Goal: Navigation & Orientation: Find specific page/section

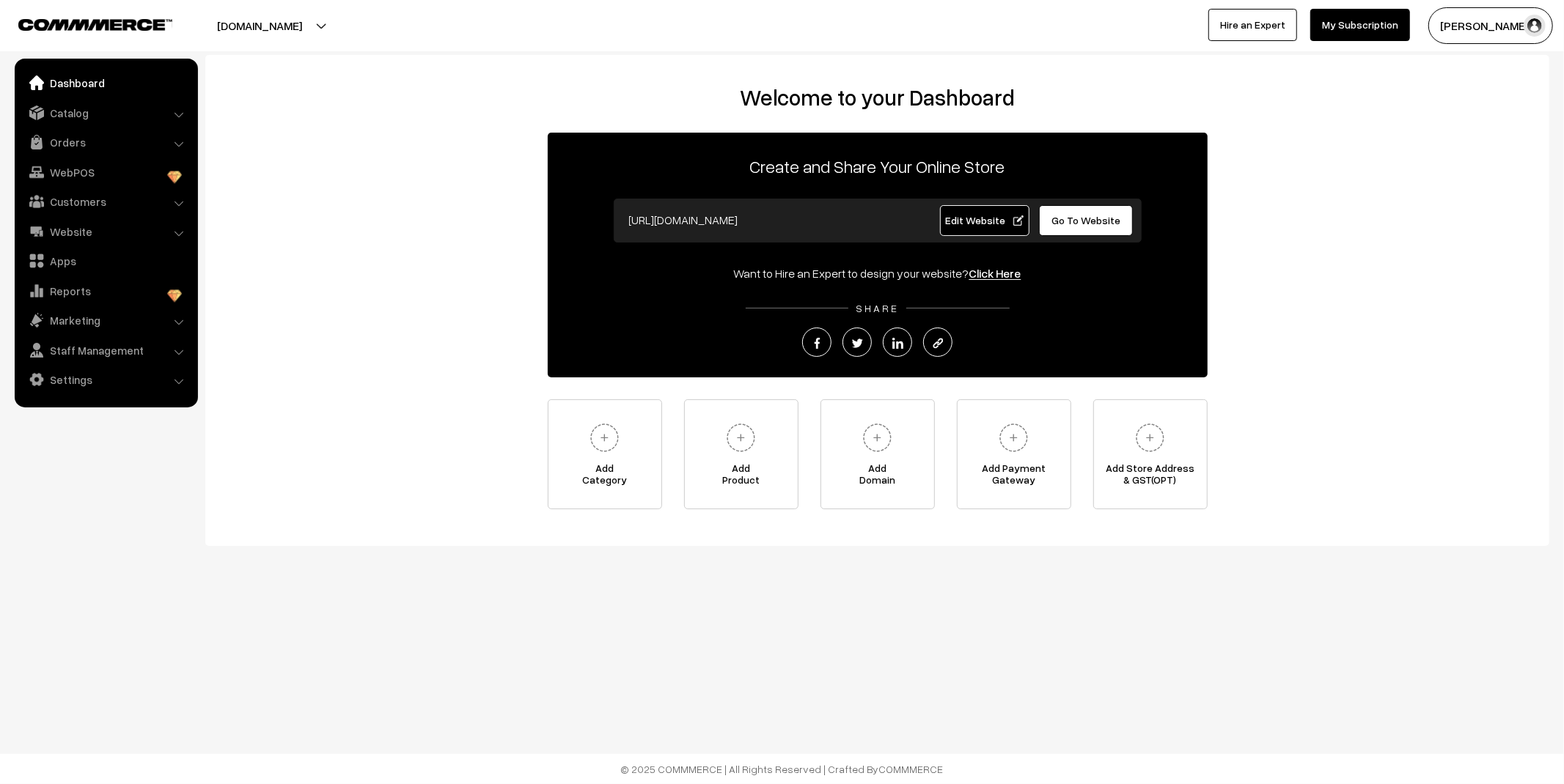
click at [85, 147] on link "Orders" at bounding box center [105, 142] width 174 height 26
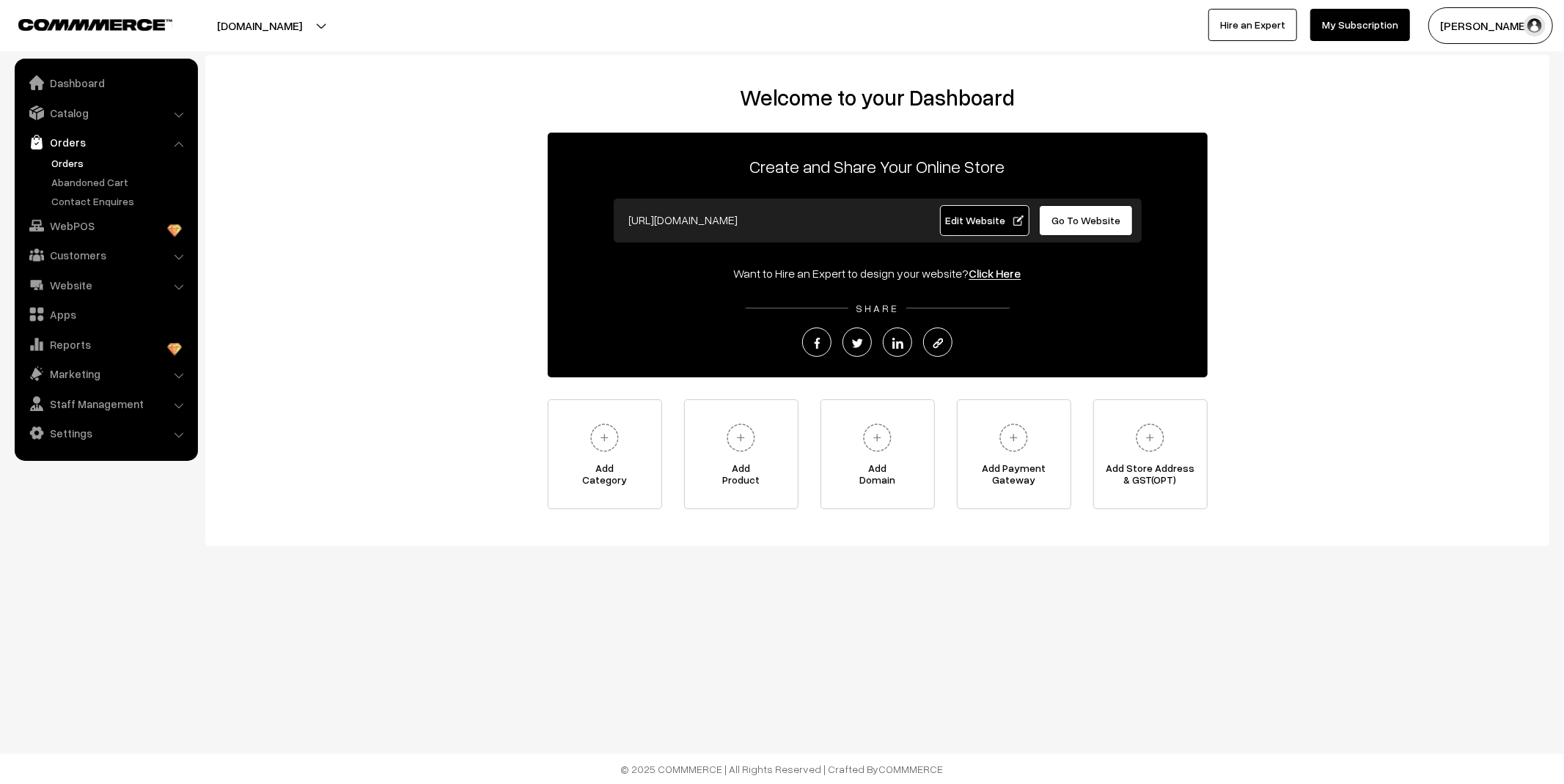
click at [77, 157] on link "Orders" at bounding box center [120, 163] width 146 height 15
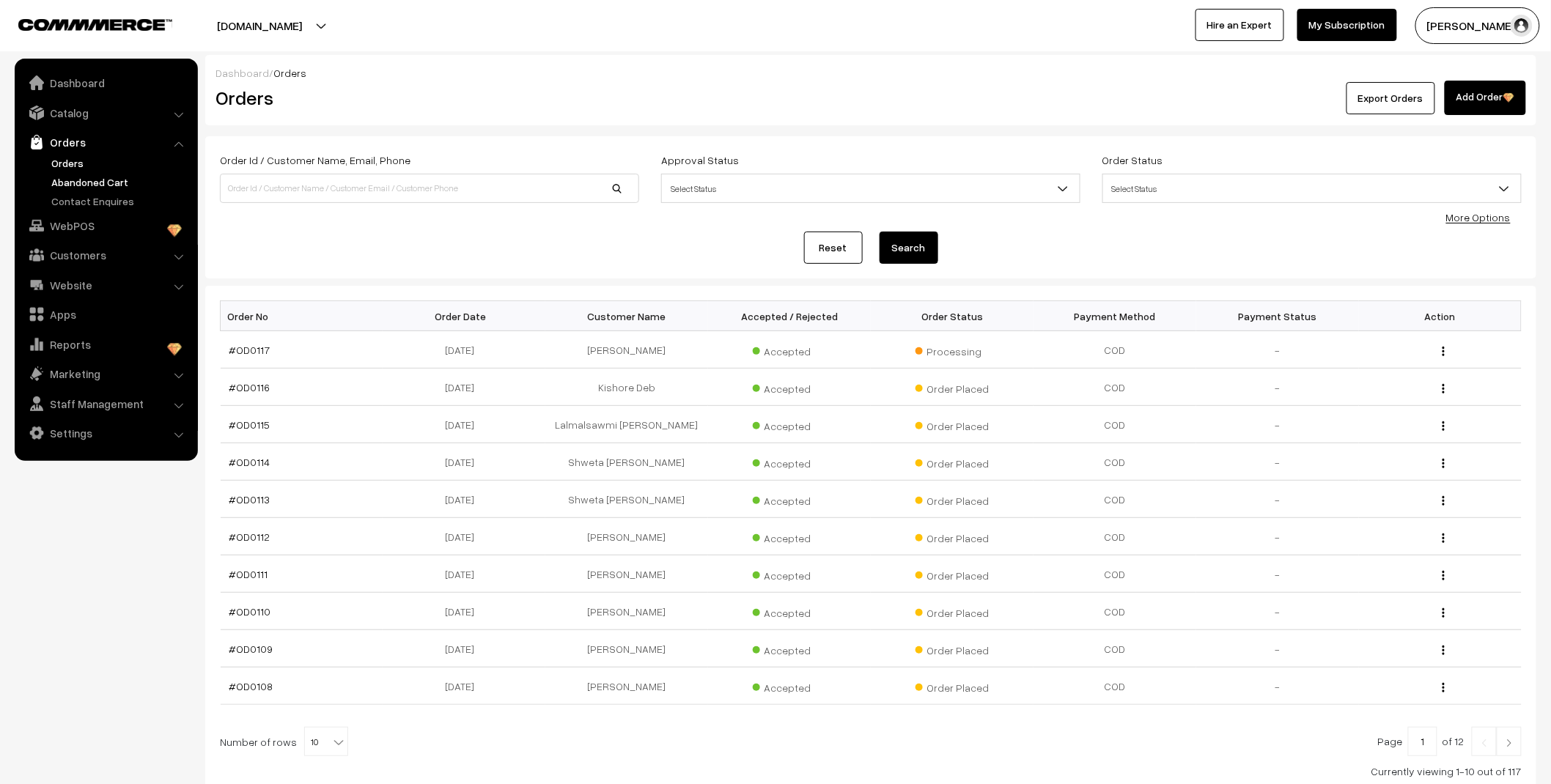
click at [78, 179] on link "Abandoned Cart" at bounding box center [120, 181] width 145 height 15
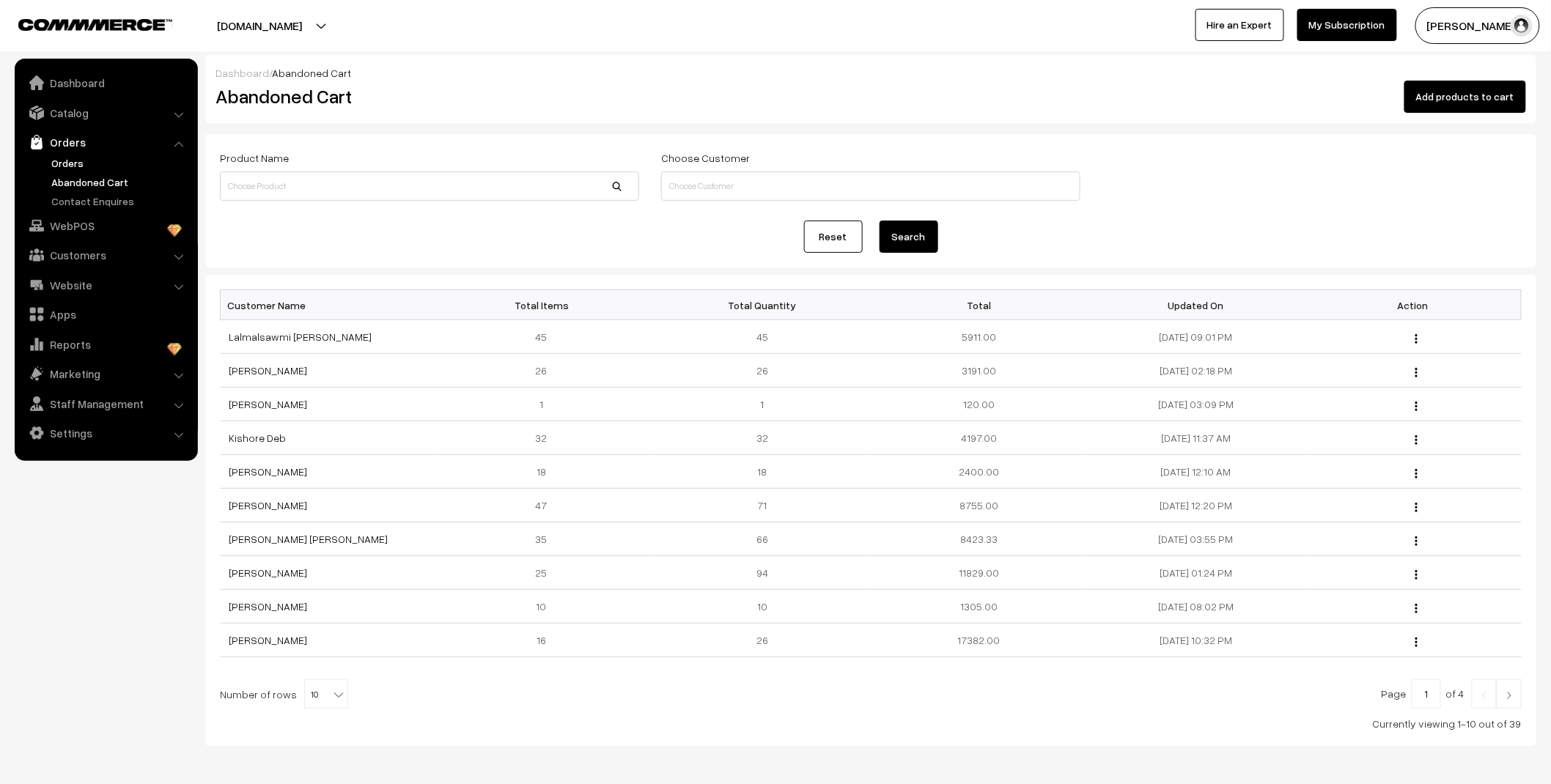
click at [74, 157] on link "Orders" at bounding box center [120, 163] width 145 height 15
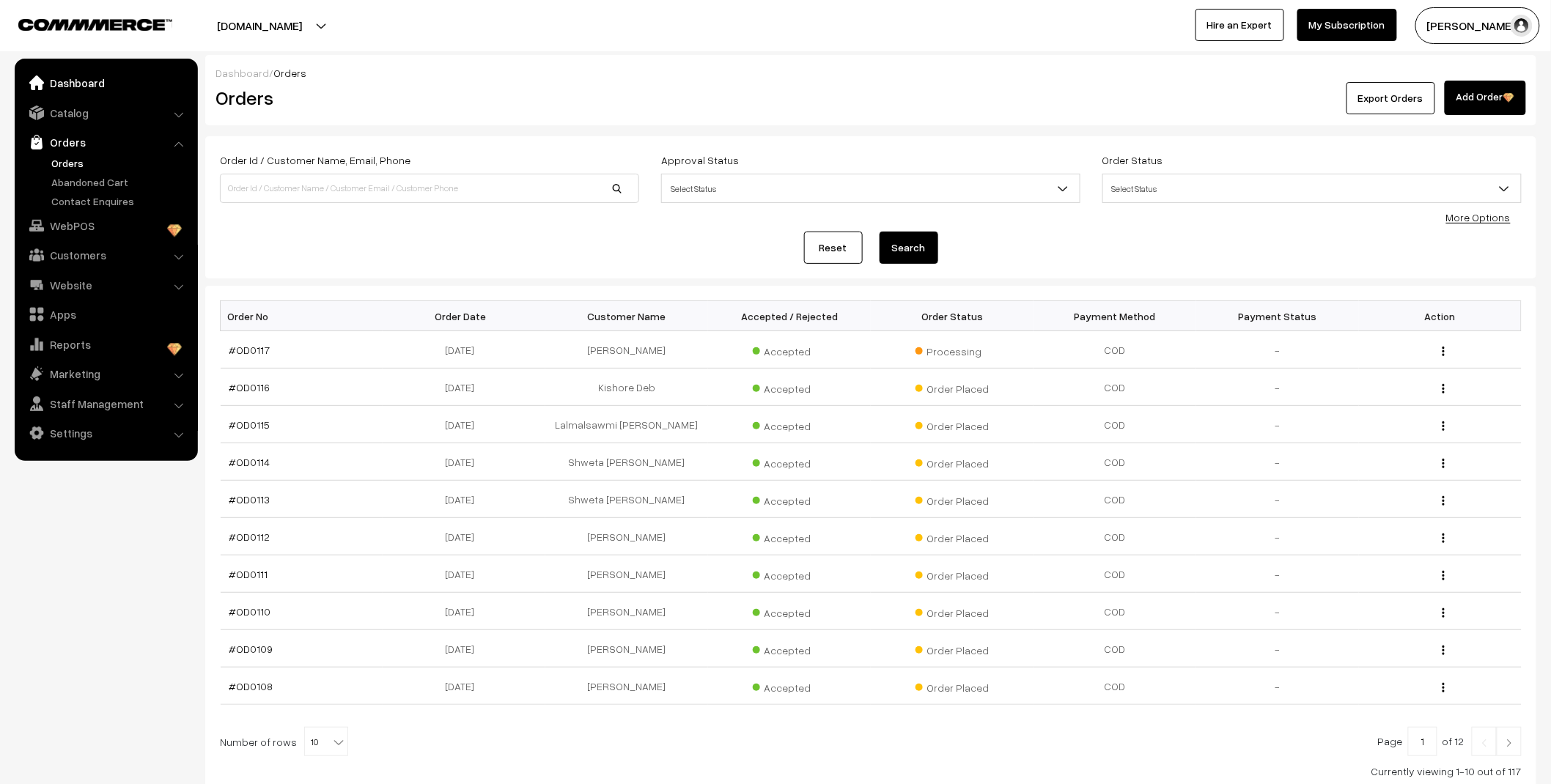
click at [74, 84] on link "Dashboard" at bounding box center [105, 83] width 174 height 26
click at [111, 193] on link "Contact Enquires" at bounding box center [120, 200] width 145 height 15
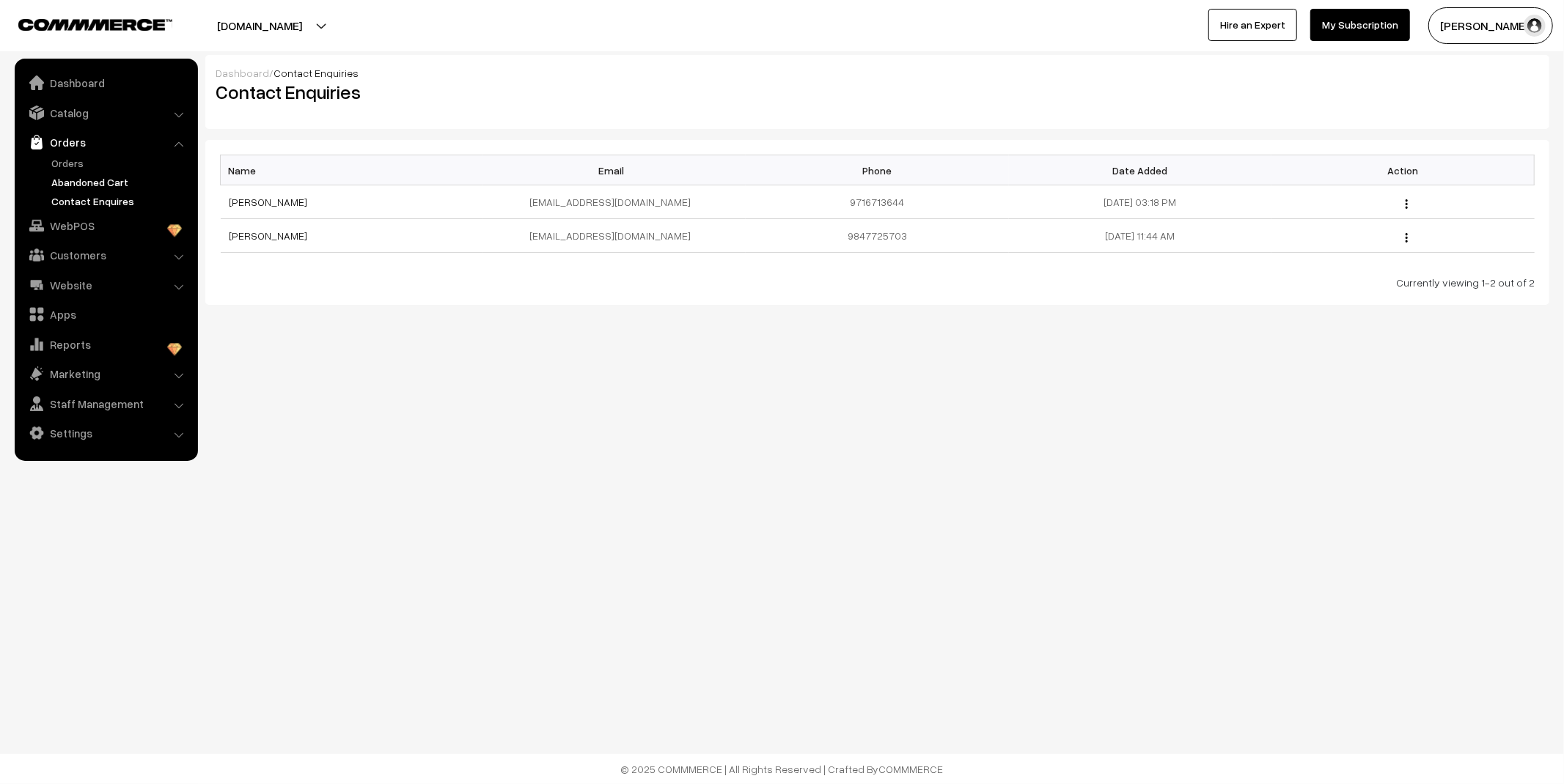
click at [111, 174] on link "Abandoned Cart" at bounding box center [120, 181] width 146 height 15
